Goal: Task Accomplishment & Management: Use online tool/utility

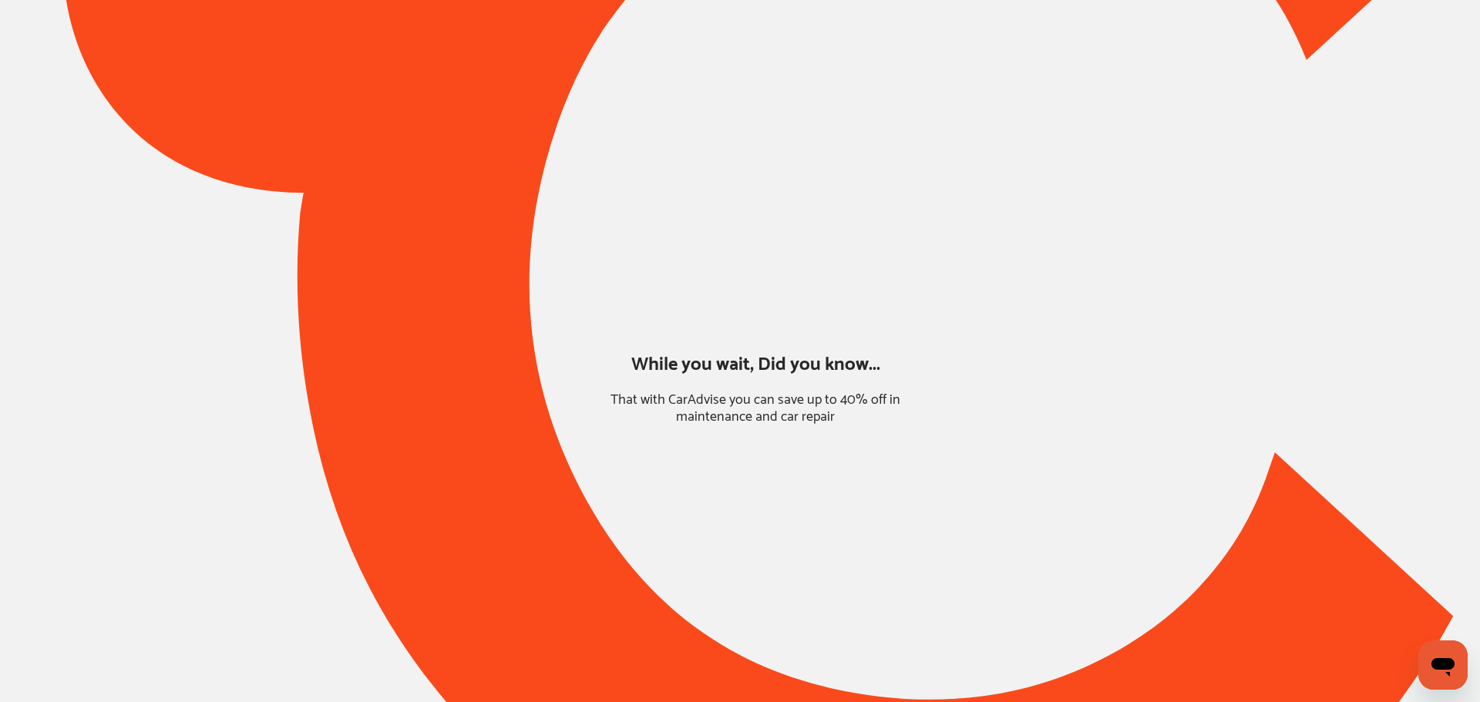
type input "*****"
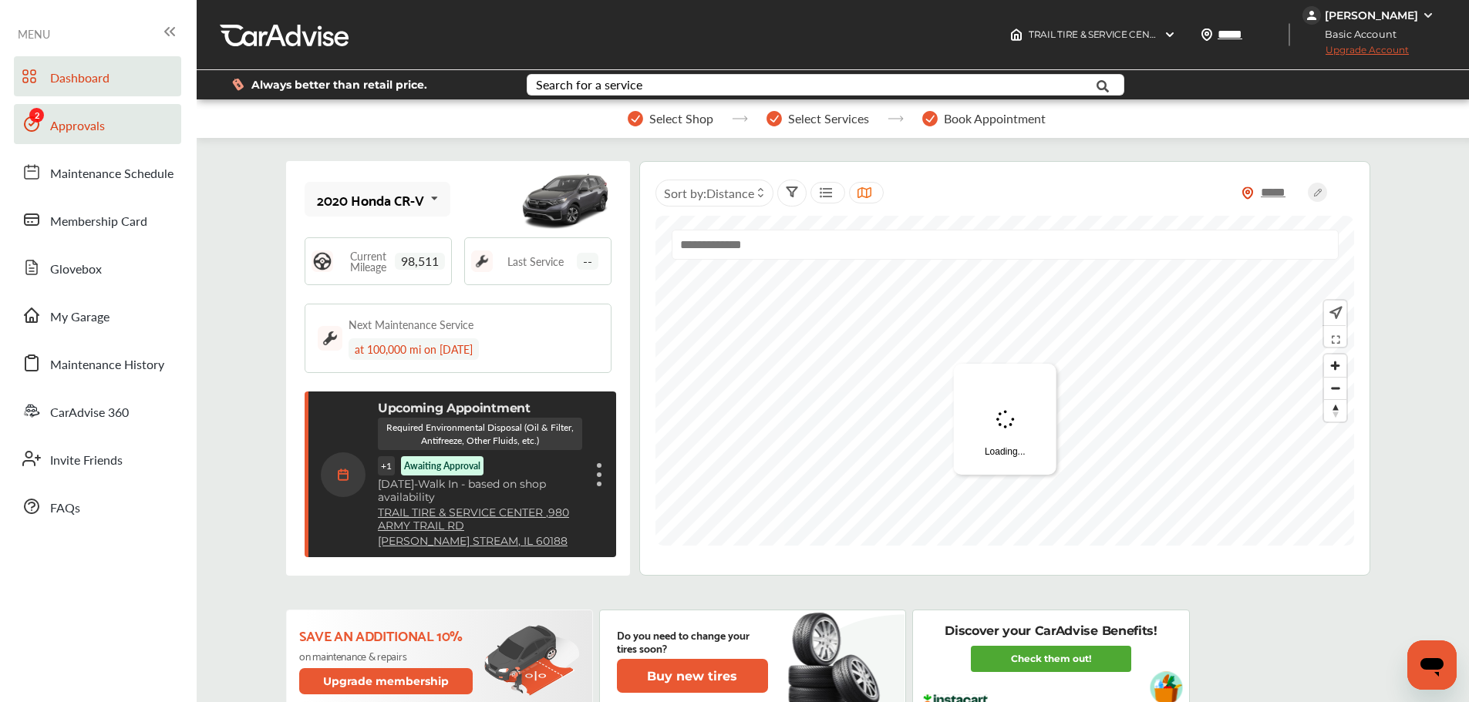
drag, startPoint x: 133, startPoint y: 121, endPoint x: 171, endPoint y: 126, distance: 38.2
click at [133, 121] on link "Approvals" at bounding box center [97, 124] width 167 height 40
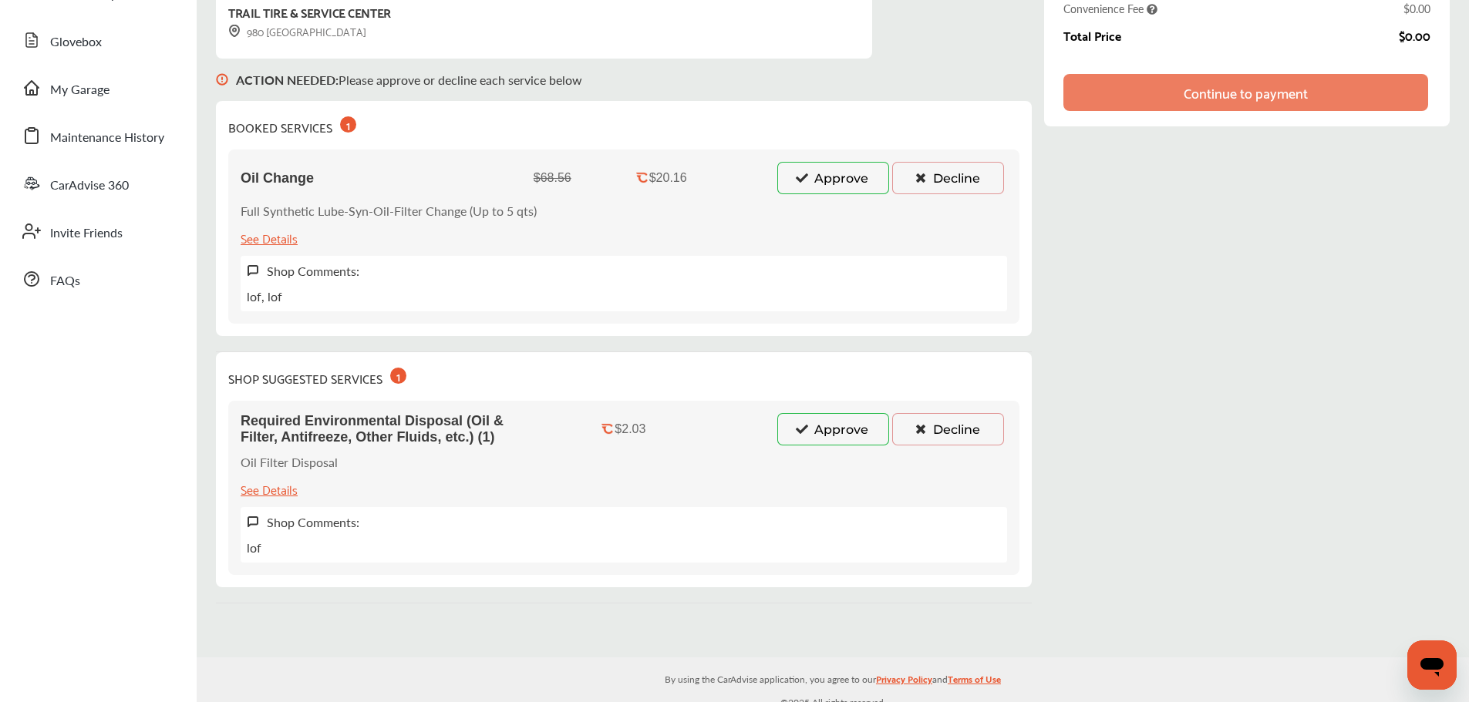
scroll to position [231, 0]
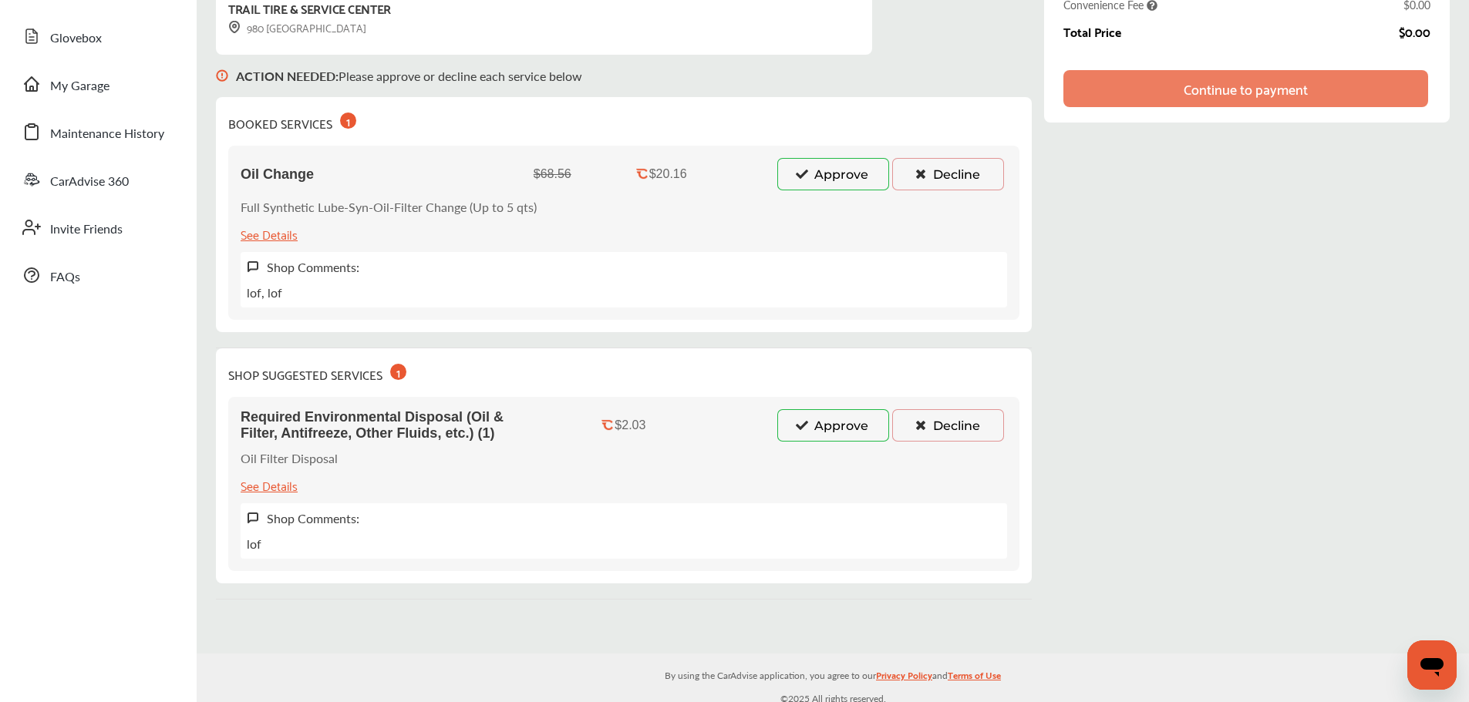
click at [848, 426] on button "Approve" at bounding box center [833, 425] width 112 height 32
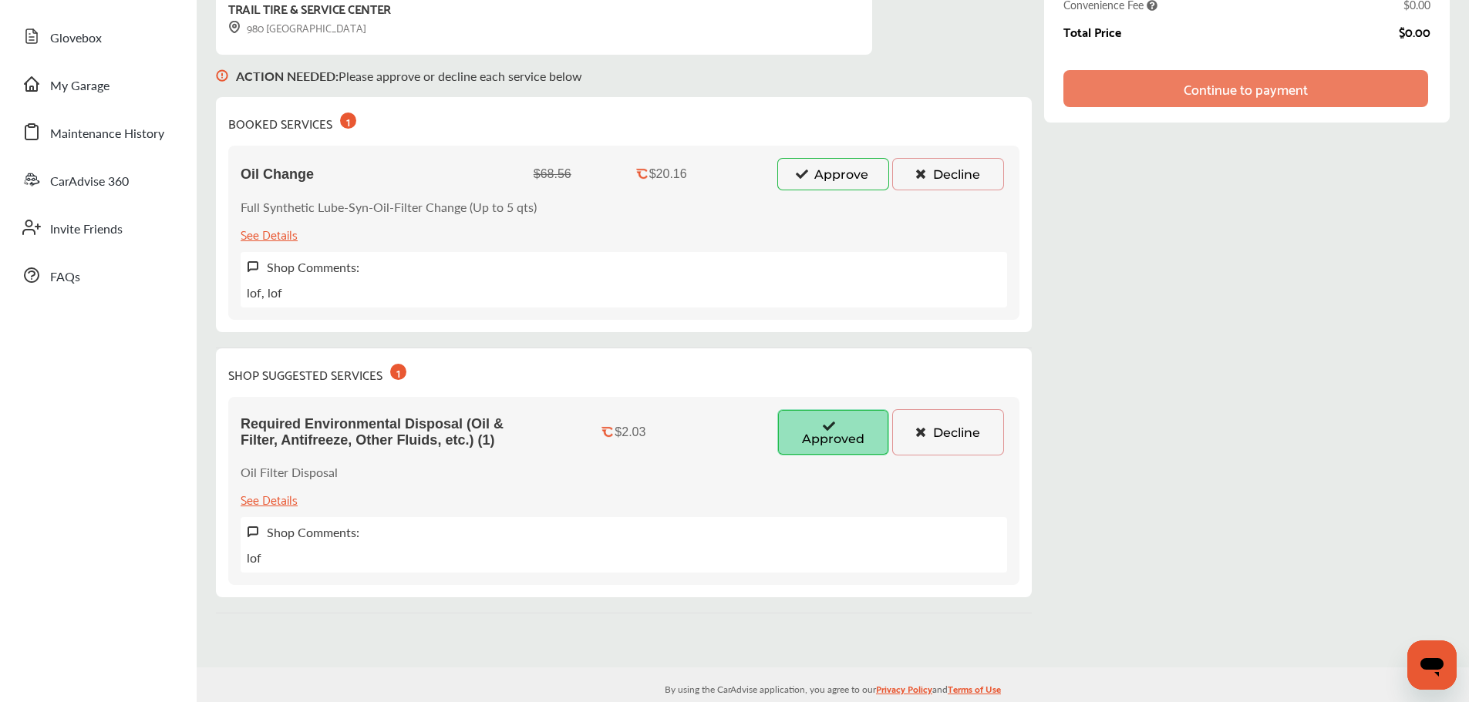
click at [859, 177] on button "Approve" at bounding box center [833, 174] width 112 height 32
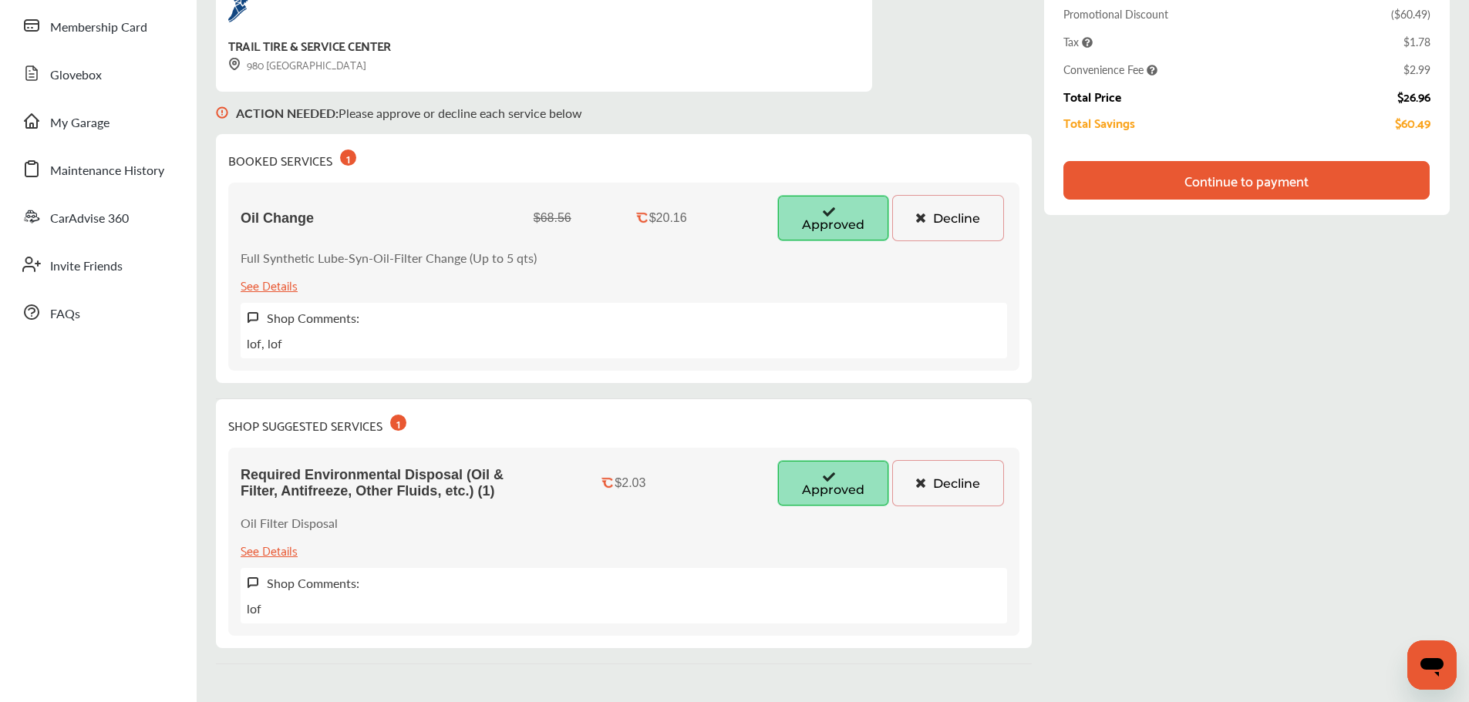
scroll to position [113, 0]
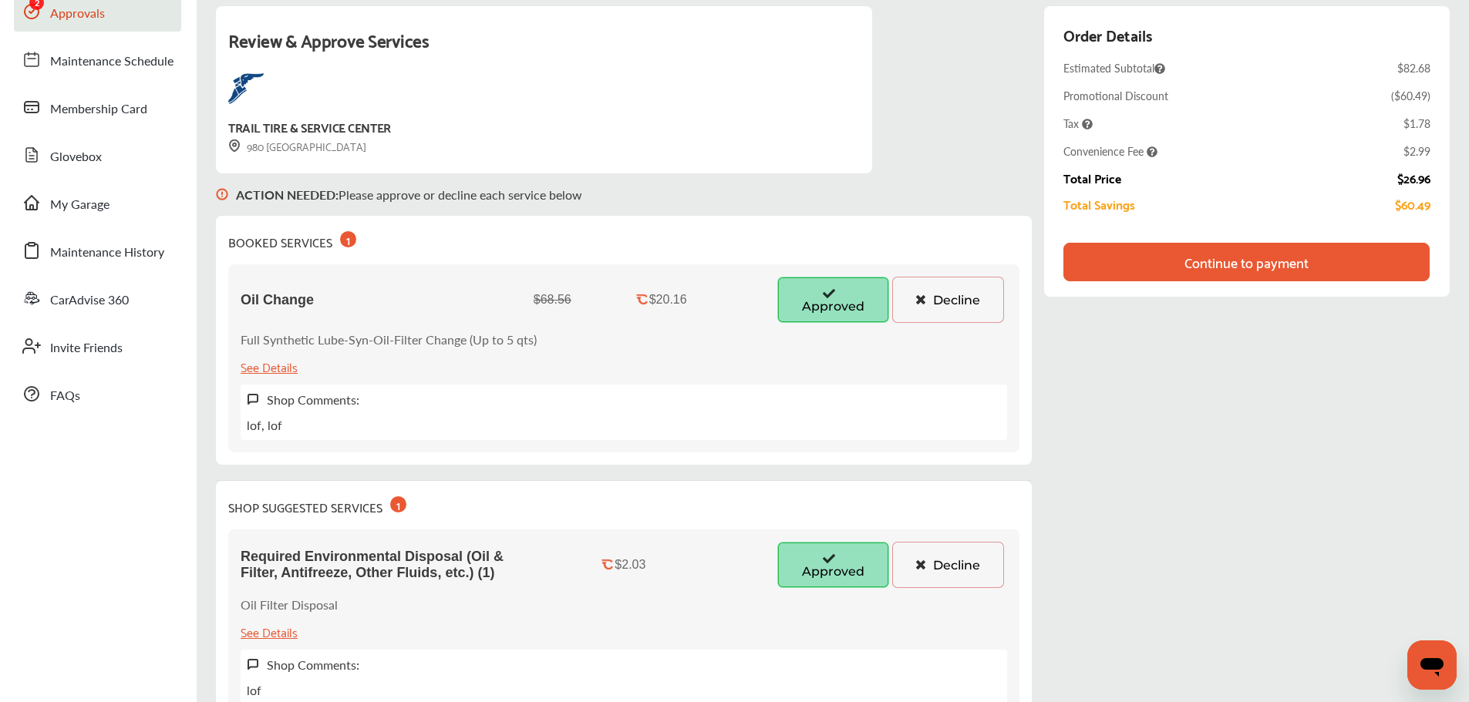
click at [1277, 263] on div "Continue to payment" at bounding box center [1246, 261] width 124 height 15
